Goal: Information Seeking & Learning: Learn about a topic

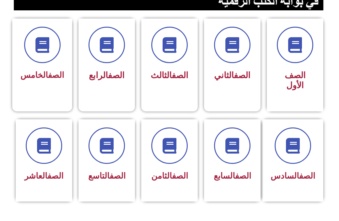
scroll to position [157, 0]
click at [173, 146] on icon at bounding box center [169, 146] width 16 height 16
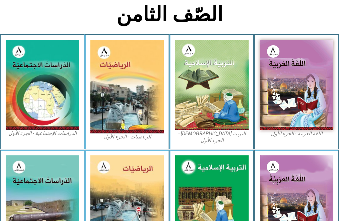
scroll to position [144, 0]
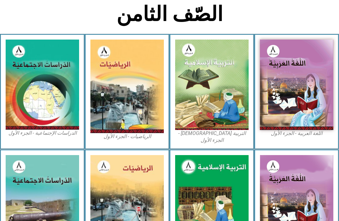
click at [228, 112] on img at bounding box center [211, 85] width 73 height 90
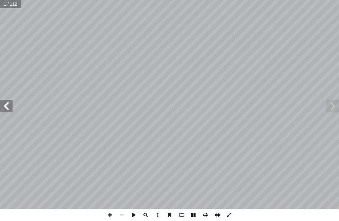
click at [335, 103] on span at bounding box center [332, 106] width 13 height 13
click at [327, 109] on span at bounding box center [332, 106] width 13 height 13
click at [329, 109] on span at bounding box center [332, 106] width 13 height 13
click at [328, 107] on span at bounding box center [332, 106] width 13 height 13
click at [336, 106] on span at bounding box center [332, 106] width 13 height 13
